Goal: Transaction & Acquisition: Purchase product/service

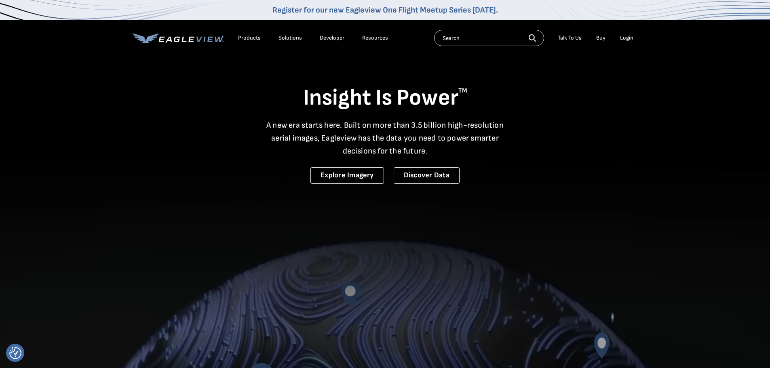
click at [625, 38] on div "Login" at bounding box center [626, 37] width 13 height 7
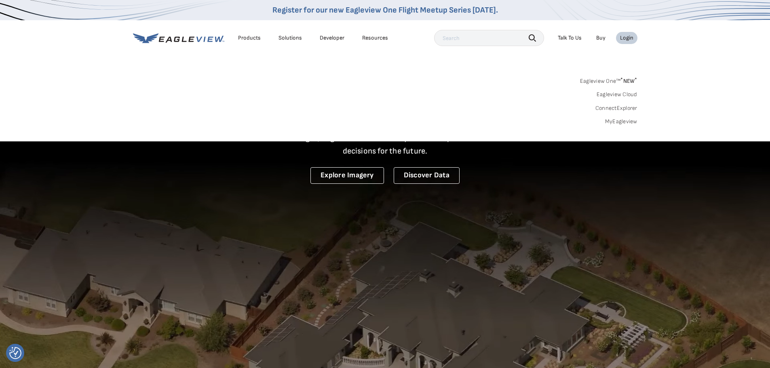
click at [620, 120] on link "MyEagleview" at bounding box center [621, 121] width 32 height 7
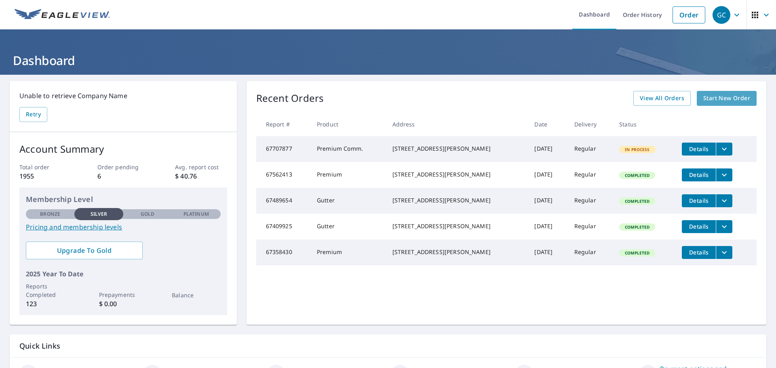
click at [712, 100] on span "Start New Order" at bounding box center [727, 98] width 47 height 10
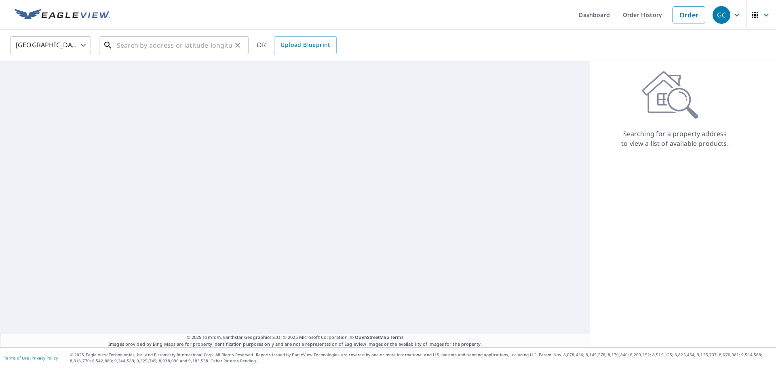
click at [187, 47] on input "text" at bounding box center [174, 45] width 115 height 23
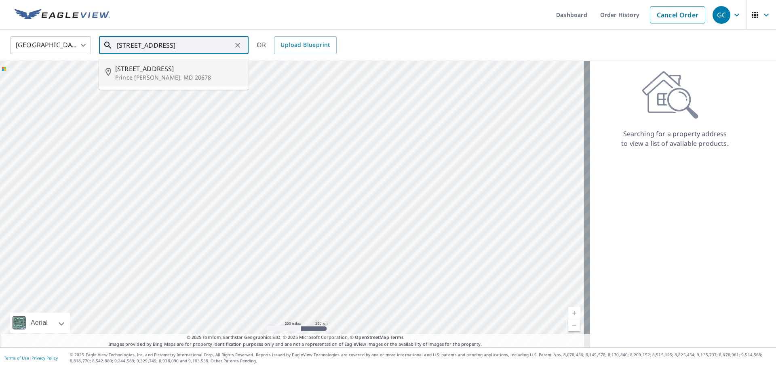
click at [177, 74] on p "Prince [PERSON_NAME], MD 20678" at bounding box center [178, 78] width 127 height 8
type input "[STREET_ADDRESS][PERSON_NAME]"
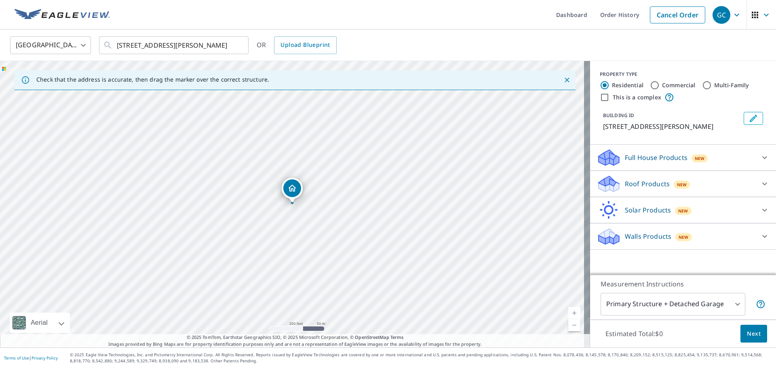
click at [760, 184] on icon at bounding box center [765, 184] width 10 height 10
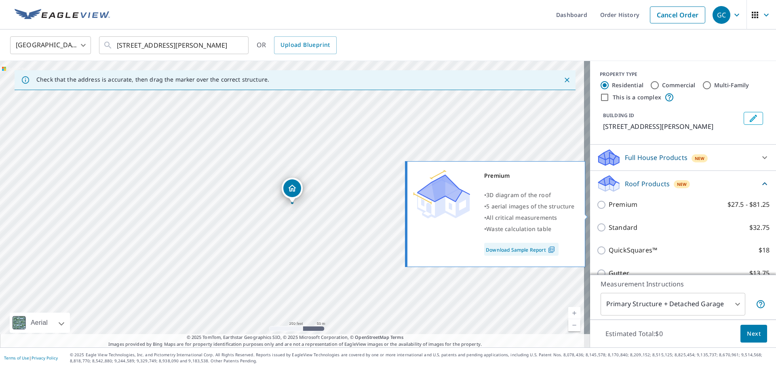
click at [597, 210] on input "Premium $27.5 - $81.25" at bounding box center [603, 205] width 12 height 10
checkbox input "true"
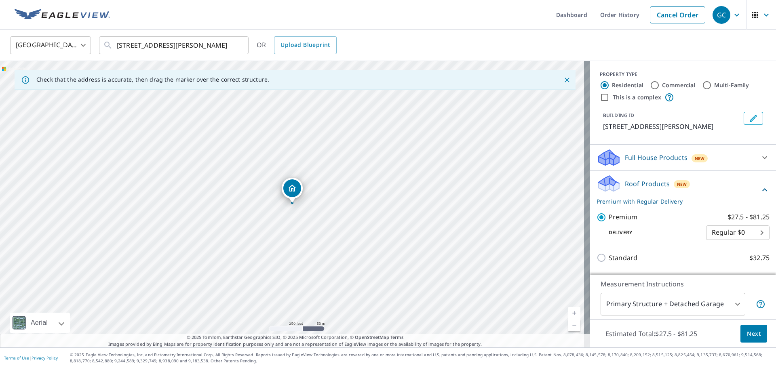
click at [750, 335] on span "Next" at bounding box center [754, 334] width 14 height 10
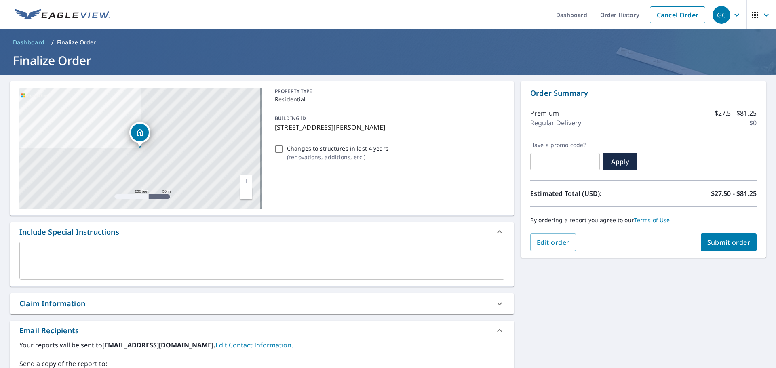
click at [724, 240] on span "Submit order" at bounding box center [729, 242] width 43 height 9
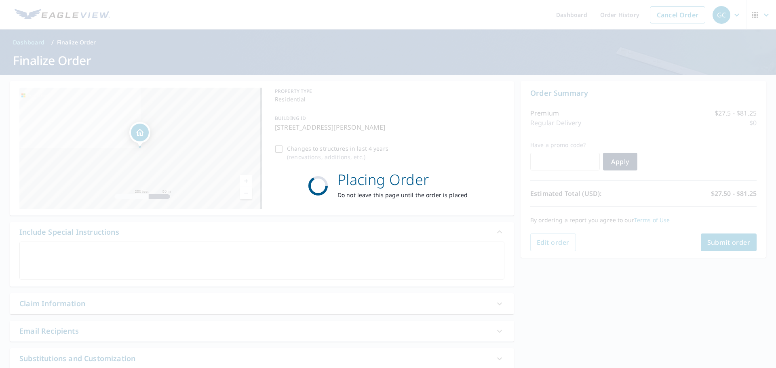
checkbox input "true"
